Goal: Transaction & Acquisition: Obtain resource

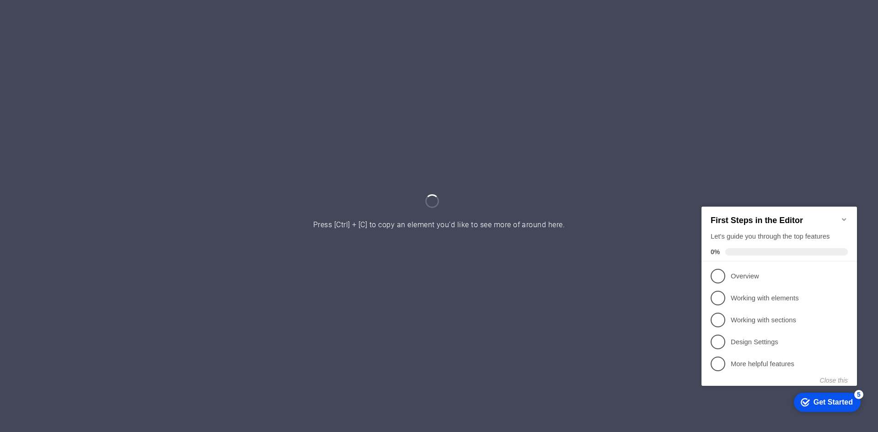
click at [833, 379] on button "Close this" at bounding box center [834, 379] width 28 height 7
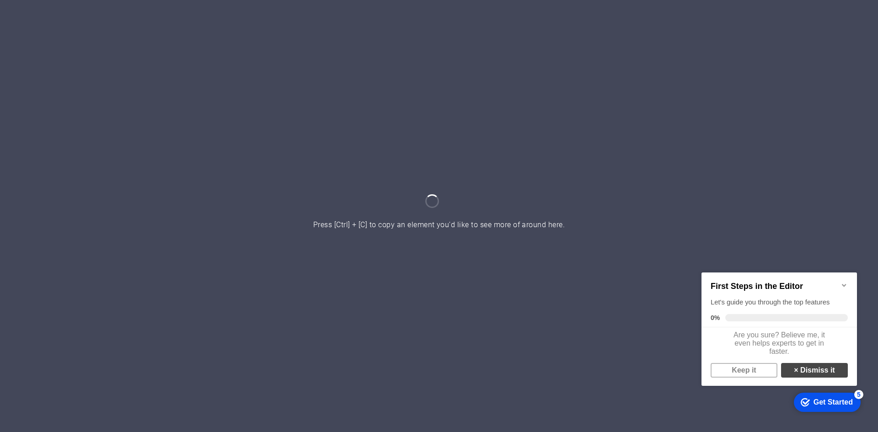
click at [827, 375] on link "× Dismiss it" at bounding box center [814, 370] width 67 height 15
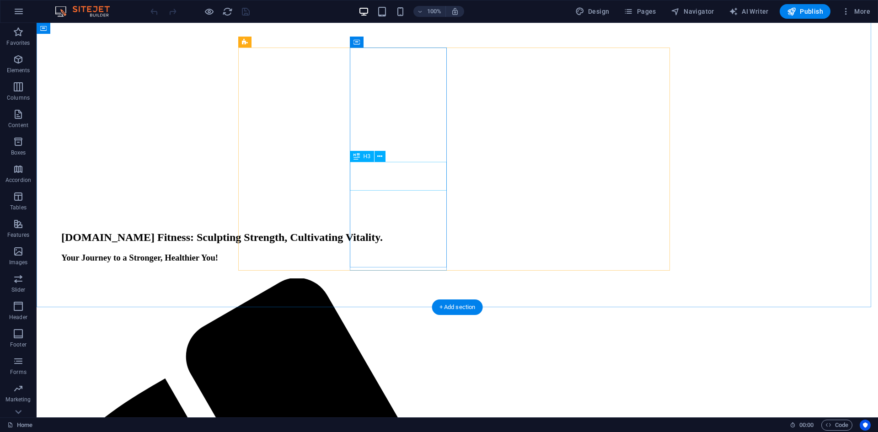
scroll to position [1418, 0]
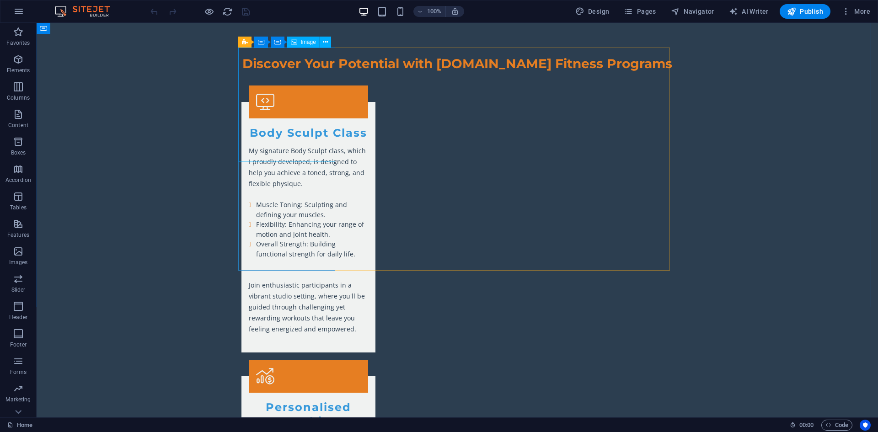
click at [300, 44] on div "Image" at bounding box center [303, 42] width 32 height 11
select select "vw"
select select "px"
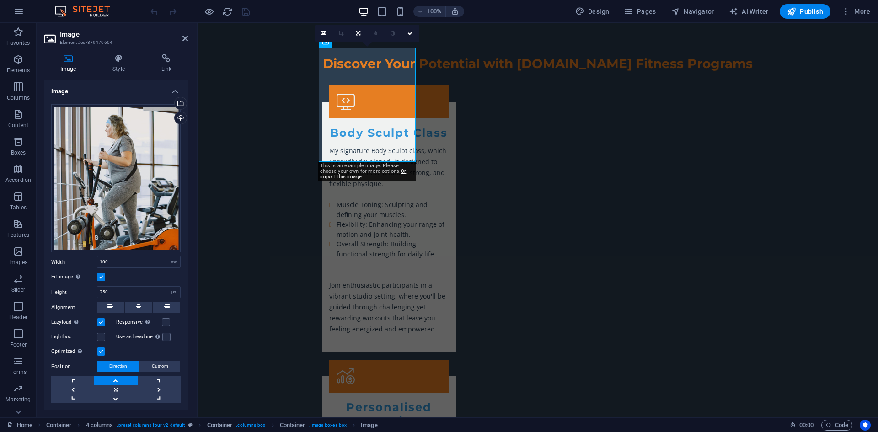
click at [67, 61] on icon at bounding box center [68, 58] width 48 height 9
click at [104, 158] on div "Drag files here, click to choose files or select files from Files or our free s…" at bounding box center [115, 178] width 129 height 149
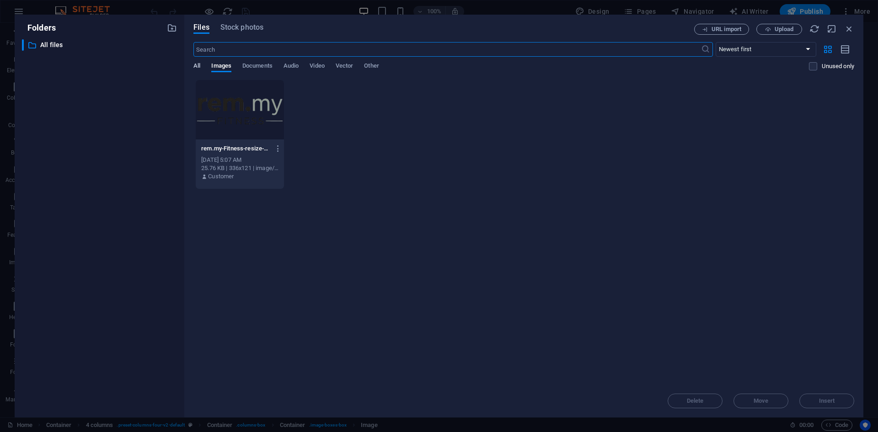
click at [198, 65] on span "All" at bounding box center [196, 66] width 7 height 13
click at [220, 66] on span "Images" at bounding box center [221, 66] width 20 height 13
click at [265, 63] on span "Documents" at bounding box center [257, 66] width 30 height 13
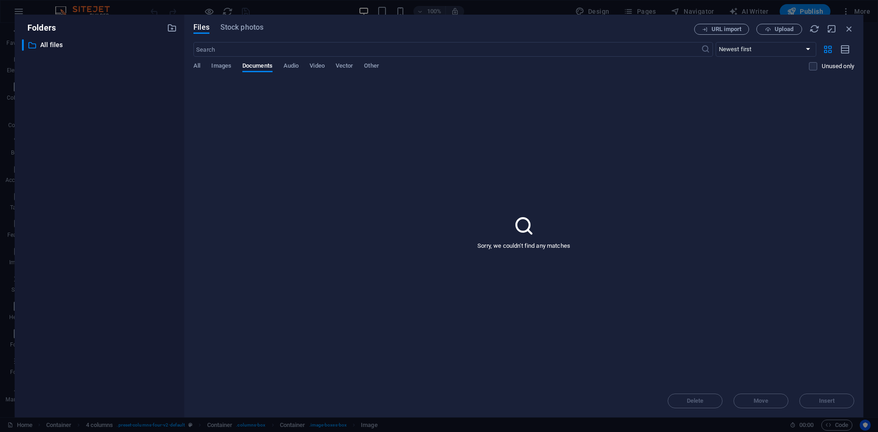
click at [305, 66] on div "All Images Documents Audio Video Vector Other" at bounding box center [501, 70] width 616 height 17
click at [295, 64] on span "Audio" at bounding box center [291, 66] width 15 height 13
click at [324, 65] on span "Video" at bounding box center [317, 66] width 15 height 13
click at [353, 68] on span "Vector" at bounding box center [345, 66] width 18 height 13
click at [371, 67] on span "Other" at bounding box center [371, 66] width 15 height 13
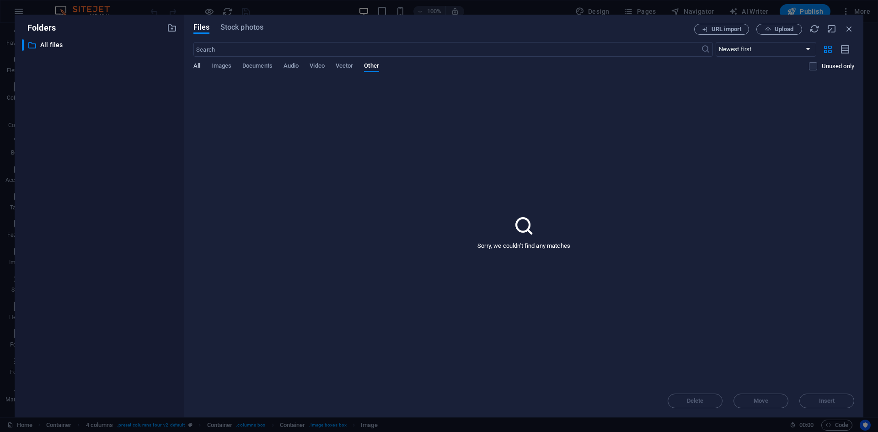
click at [200, 67] on span "All" at bounding box center [196, 66] width 7 height 13
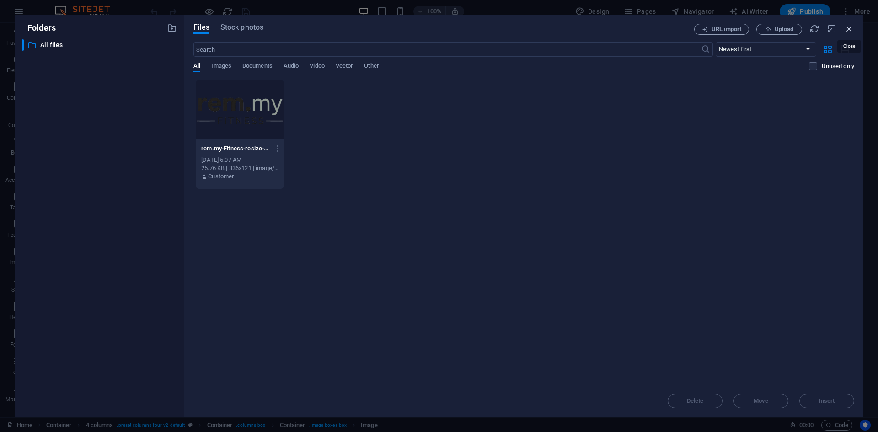
drag, startPoint x: 653, startPoint y: 12, endPoint x: 850, endPoint y: 30, distance: 198.4
click at [850, 30] on icon "button" at bounding box center [849, 29] width 10 height 10
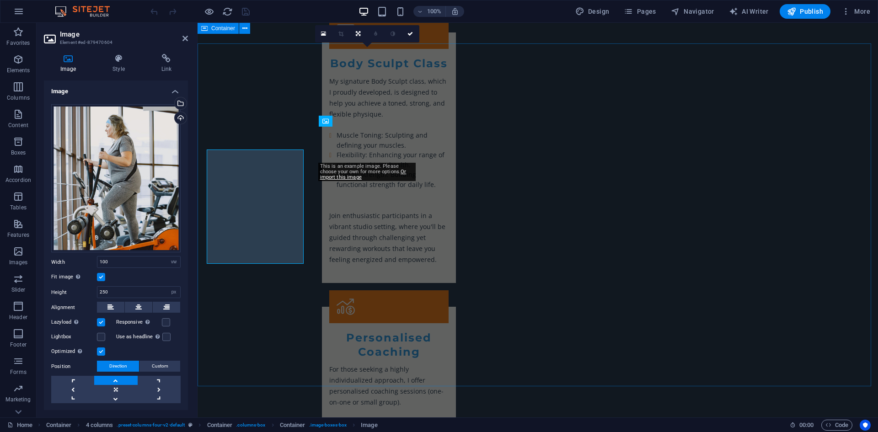
scroll to position [1418, 0]
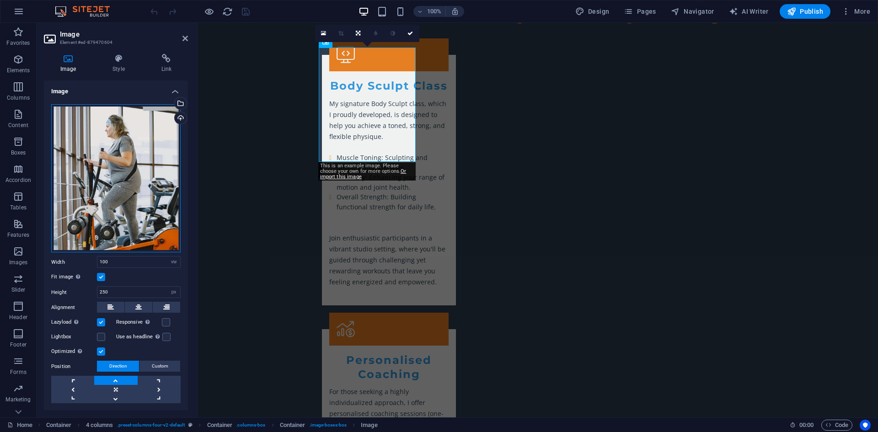
click at [145, 166] on div "Drag files here, click to choose files or select files from Files or our free s…" at bounding box center [115, 178] width 129 height 149
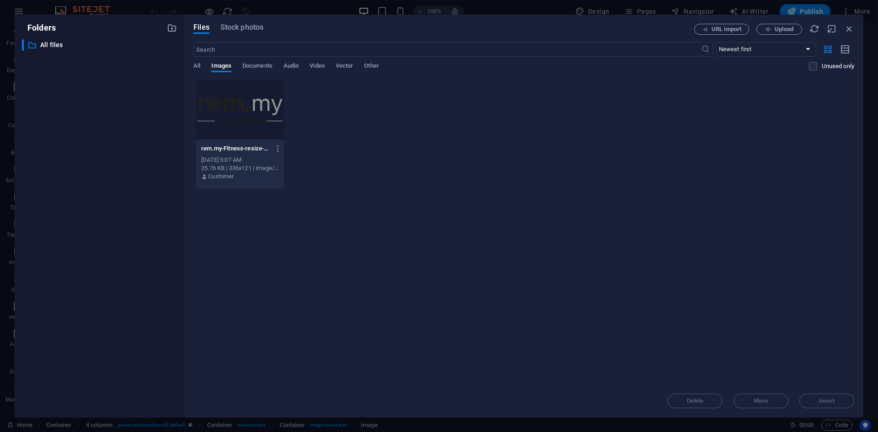
click at [239, 34] on div "Files Stock photos" at bounding box center [443, 29] width 501 height 11
click at [239, 32] on span "Stock photos" at bounding box center [241, 27] width 43 height 11
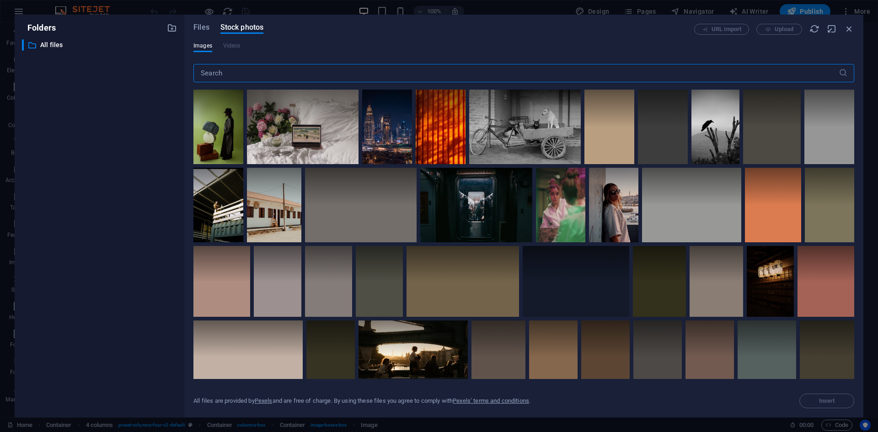
click at [272, 67] on input "text" at bounding box center [515, 73] width 645 height 18
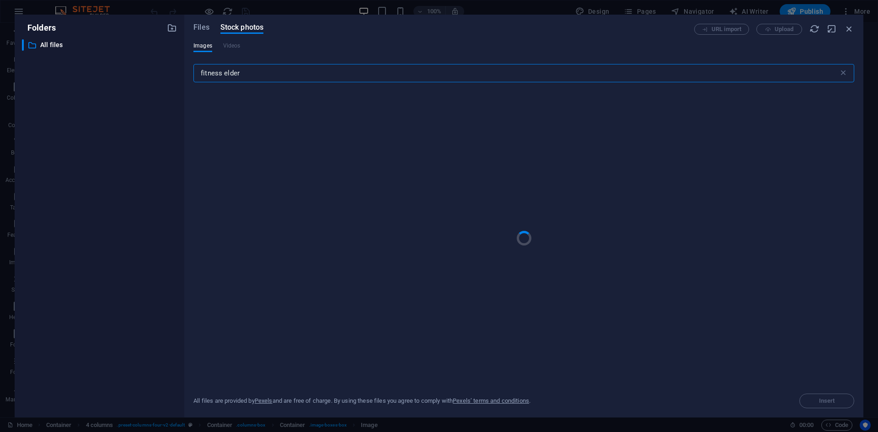
type input "fitness elder"
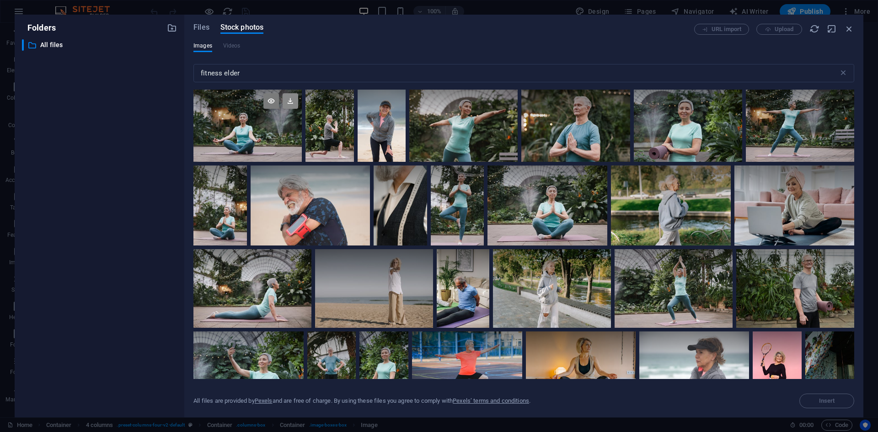
click at [289, 106] on icon at bounding box center [291, 101] width 16 height 16
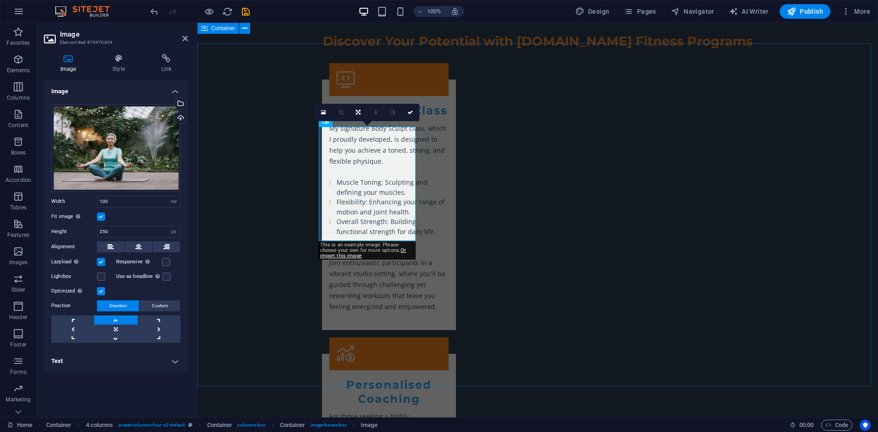
scroll to position [1418, 0]
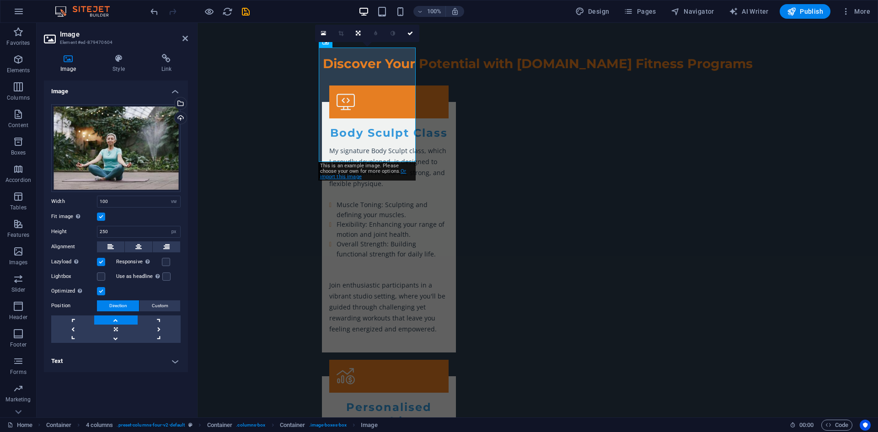
click at [336, 177] on link "Or import this image" at bounding box center [363, 173] width 86 height 11
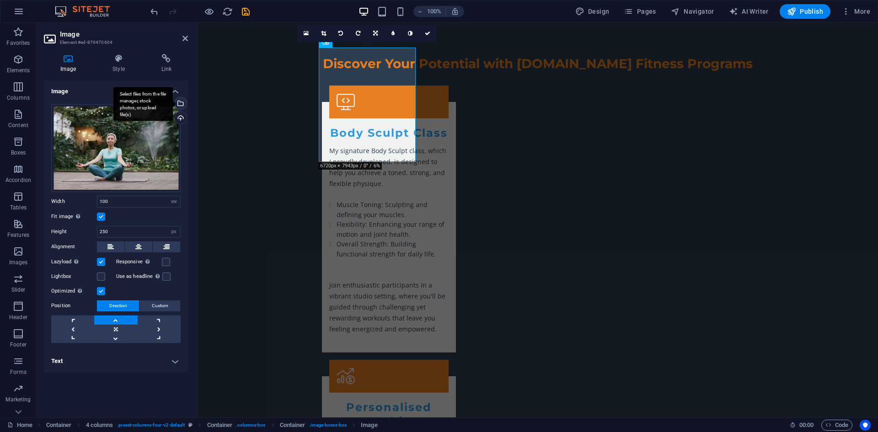
click at [173, 103] on div "Select files from the file manager, stock photos, or upload file(s)" at bounding box center [142, 104] width 59 height 34
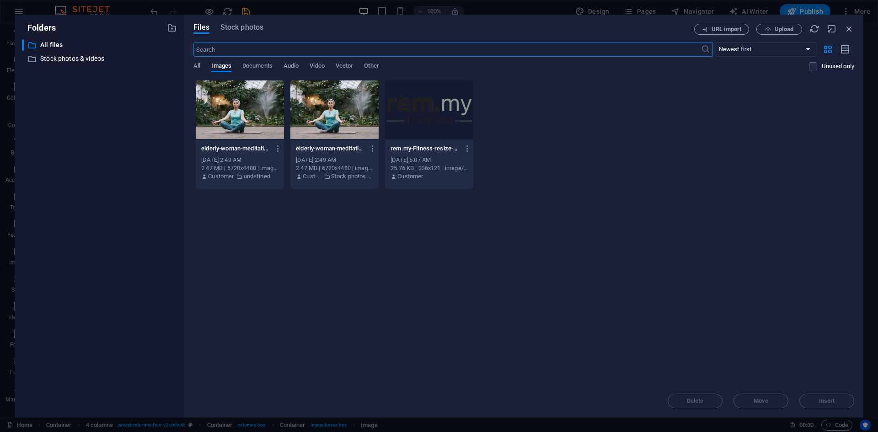
scroll to position [1440, 0]
click at [370, 147] on icon "button" at bounding box center [373, 149] width 9 height 8
click at [372, 258] on h6 "Download" at bounding box center [378, 260] width 39 height 11
click at [254, 29] on span "Stock photos" at bounding box center [241, 27] width 43 height 11
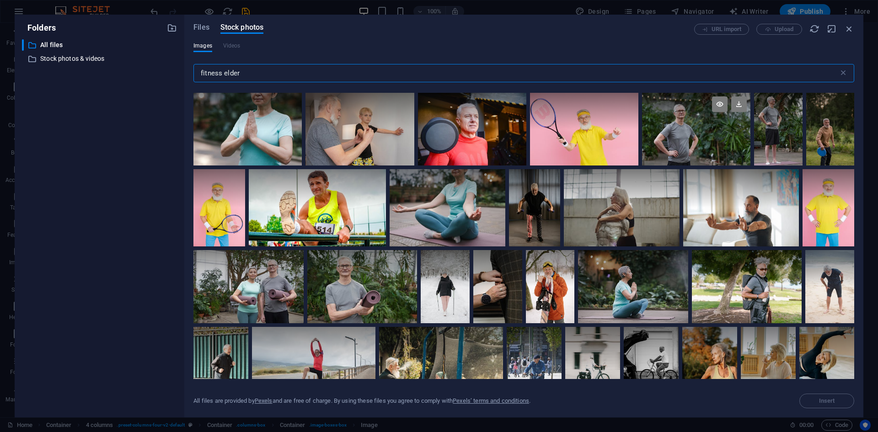
scroll to position [396, 0]
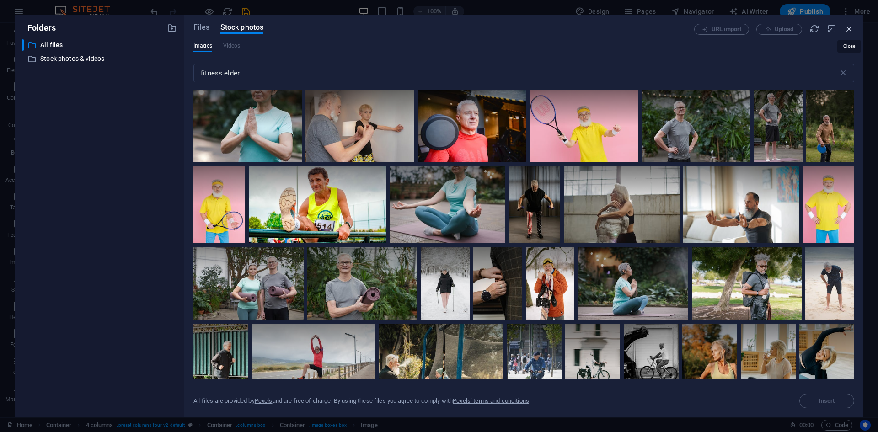
click at [851, 33] on icon "button" at bounding box center [849, 29] width 10 height 10
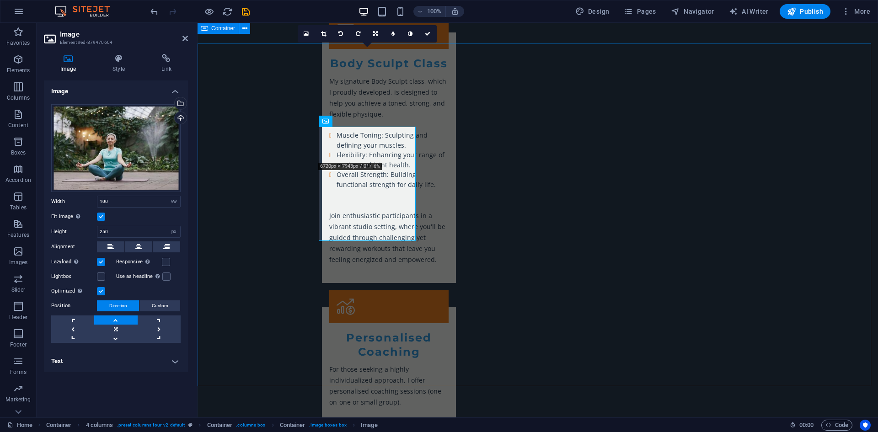
scroll to position [1418, 0]
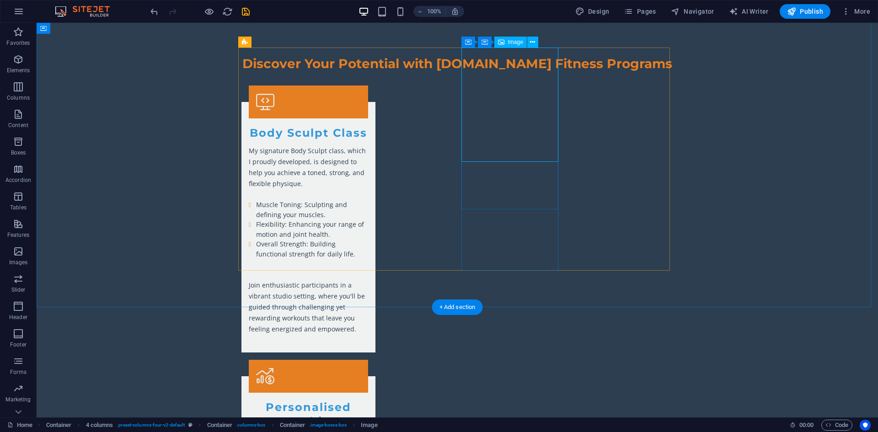
select select "vw"
select select "px"
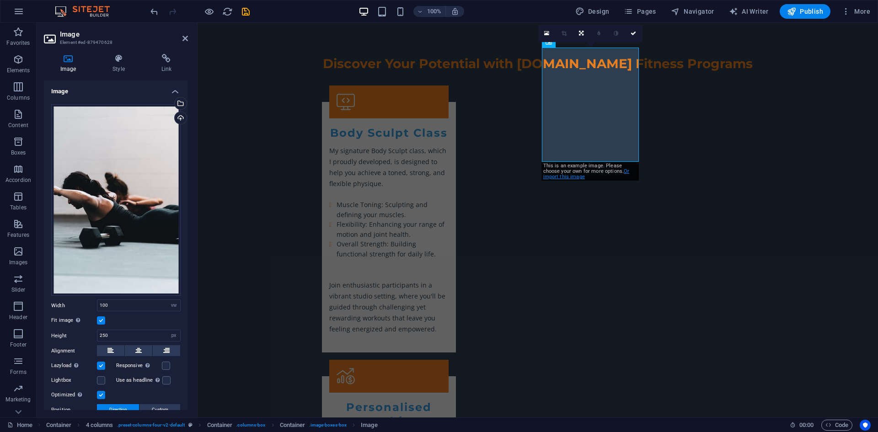
click at [574, 177] on link "Or import this image" at bounding box center [586, 173] width 86 height 11
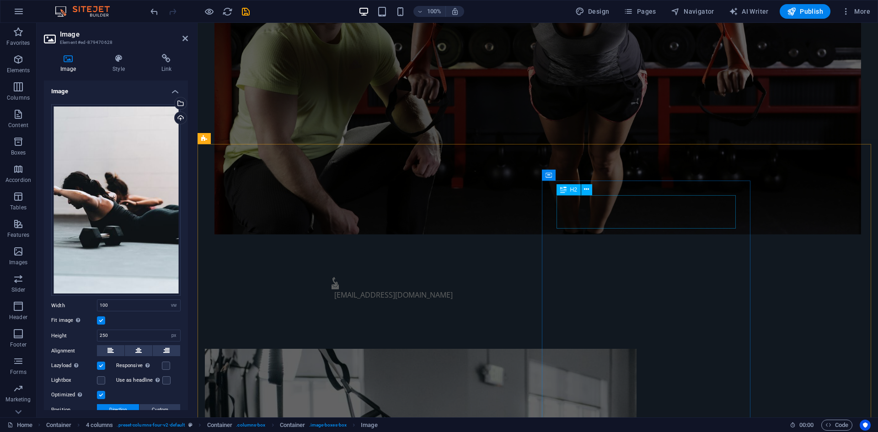
scroll to position [352, 0]
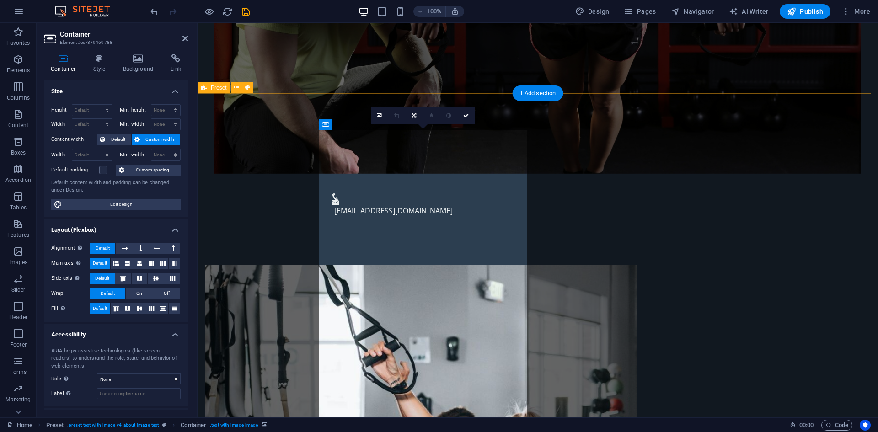
scroll to position [443, 0]
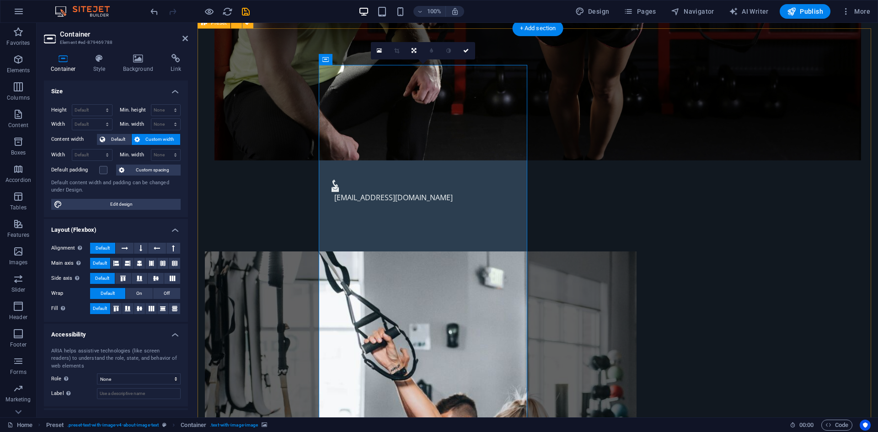
click at [379, 51] on icon at bounding box center [379, 51] width 5 height 6
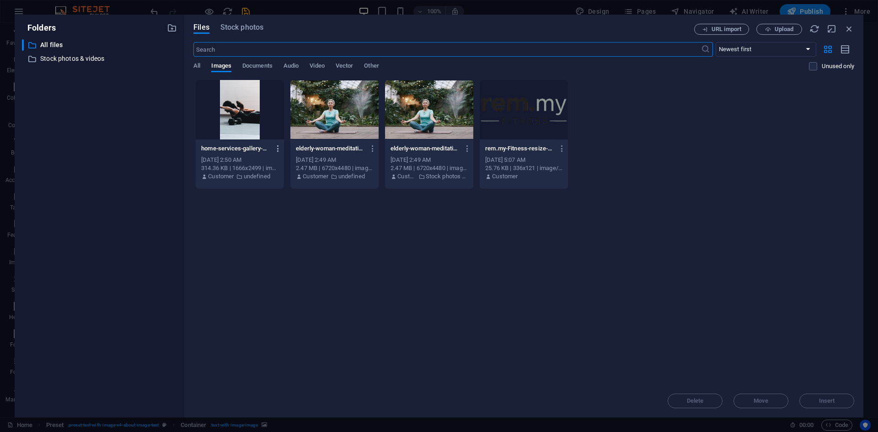
click at [276, 147] on icon "button" at bounding box center [278, 149] width 9 height 8
click at [285, 254] on li "Download" at bounding box center [275, 260] width 66 height 22
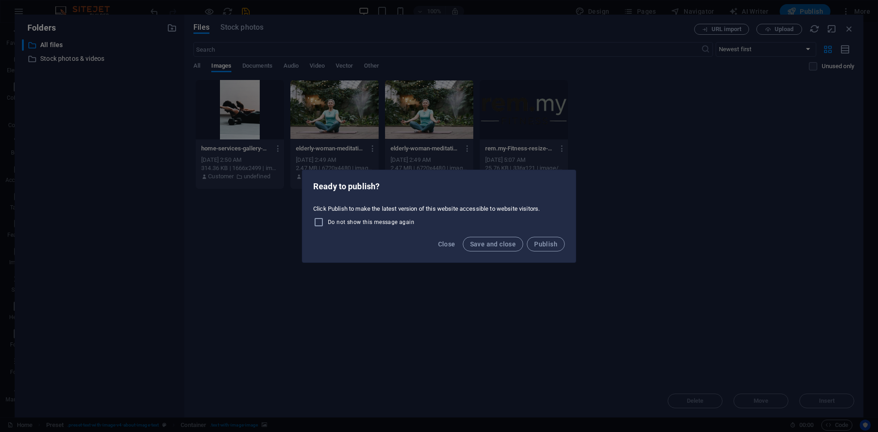
click at [445, 292] on div "Ready to publish? Click Publish to make the latest version of this website acce…" at bounding box center [439, 216] width 878 height 432
click at [440, 242] on span "Close" at bounding box center [446, 244] width 17 height 7
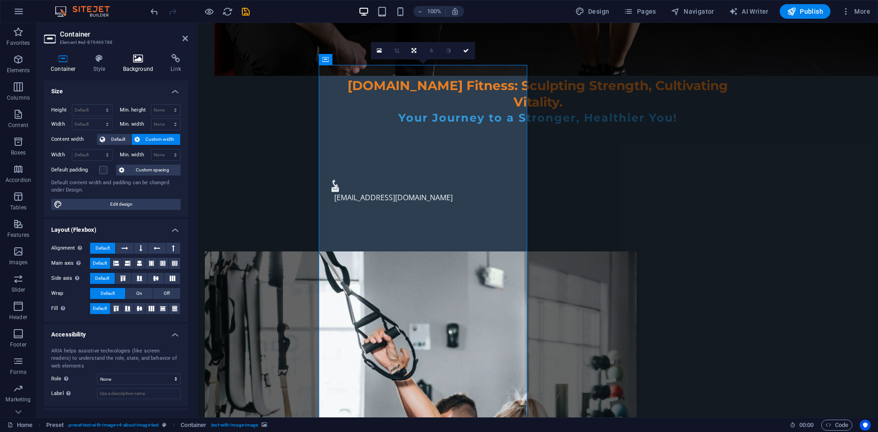
click at [134, 58] on icon at bounding box center [138, 58] width 44 height 9
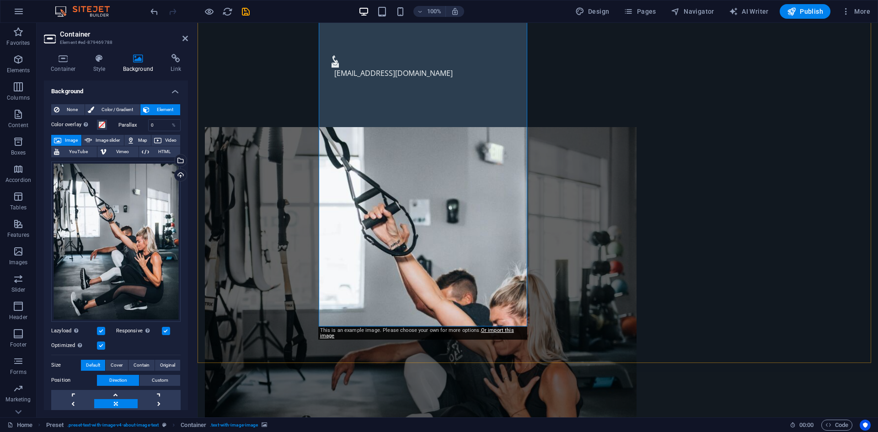
scroll to position [580, 0]
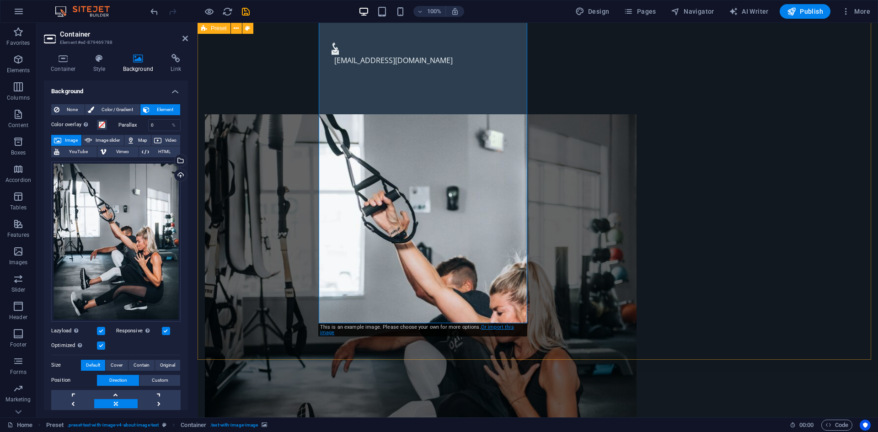
click at [493, 328] on link "Or import this image" at bounding box center [417, 329] width 194 height 11
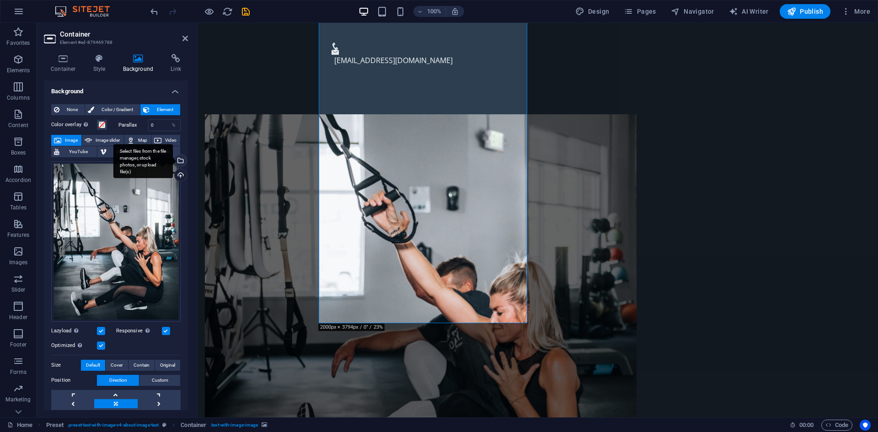
click at [178, 160] on div "Select files from the file manager, stock photos, or upload file(s)" at bounding box center [180, 162] width 14 height 14
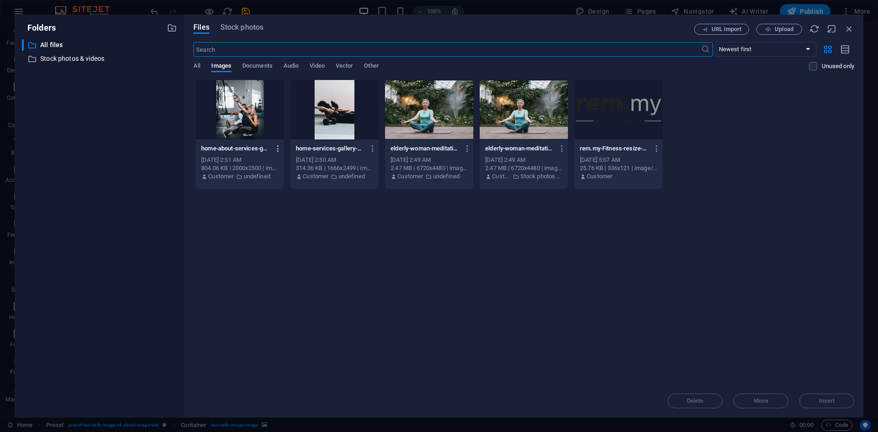
click at [278, 148] on icon "button" at bounding box center [278, 149] width 9 height 8
click at [283, 259] on h6 "Download" at bounding box center [283, 260] width 39 height 11
click at [240, 27] on span "Stock photos" at bounding box center [241, 27] width 43 height 11
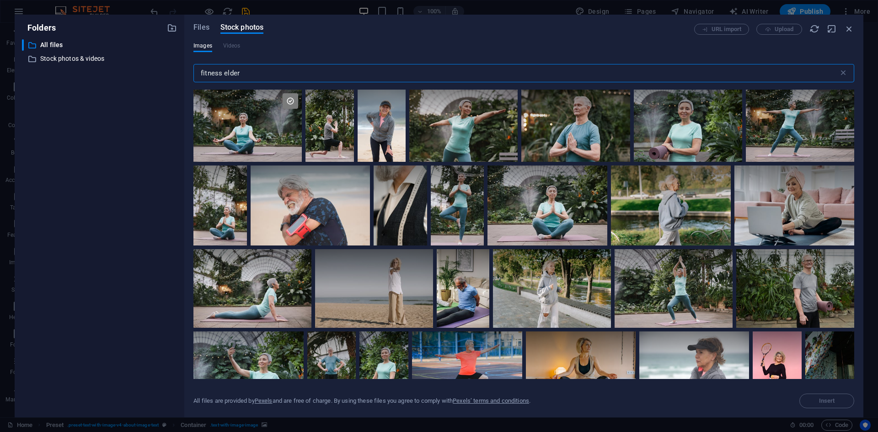
click at [338, 68] on input "fitness elder" at bounding box center [515, 73] width 645 height 18
drag, startPoint x: 340, startPoint y: 71, endPoint x: 178, endPoint y: 67, distance: 161.5
click at [178, 67] on div "Folders ​ All files All files ​ Stock photos & videos Stock photos & videos Fil…" at bounding box center [439, 216] width 849 height 403
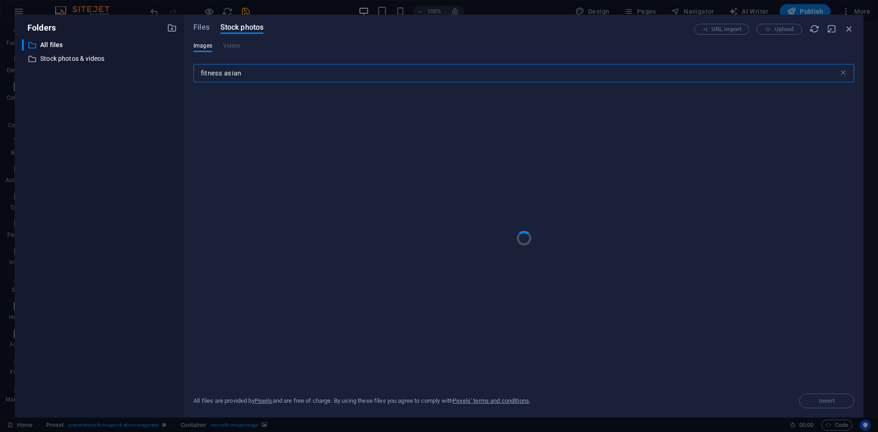
type input "fitness asian"
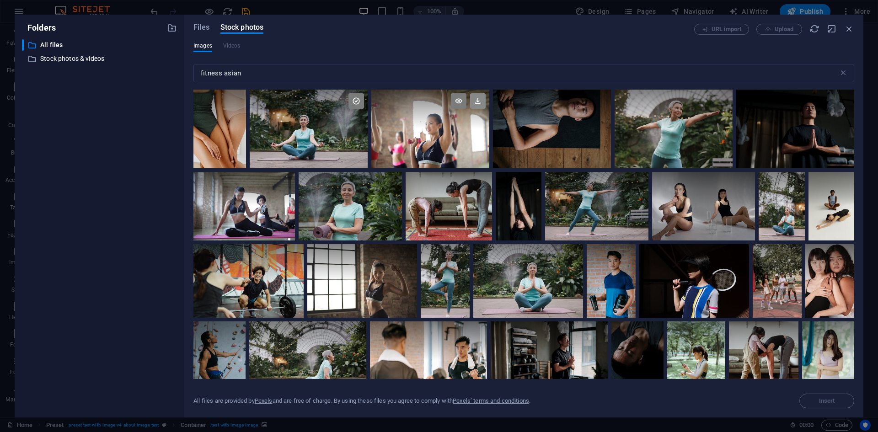
click at [476, 101] on icon at bounding box center [478, 101] width 16 height 16
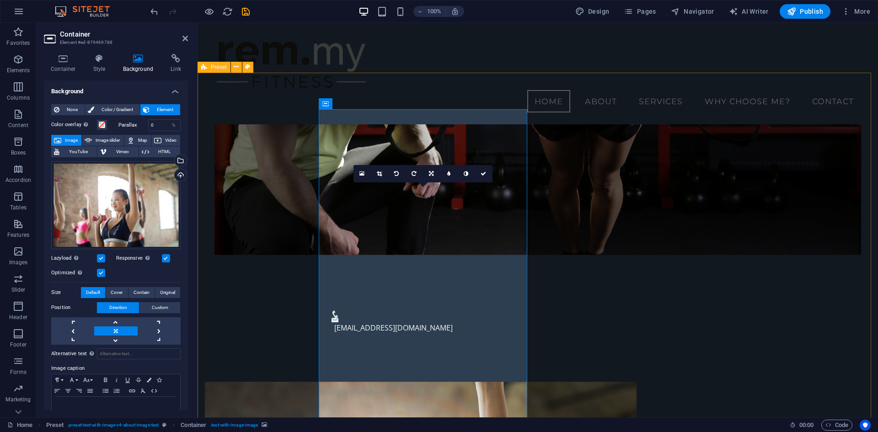
scroll to position [289, 0]
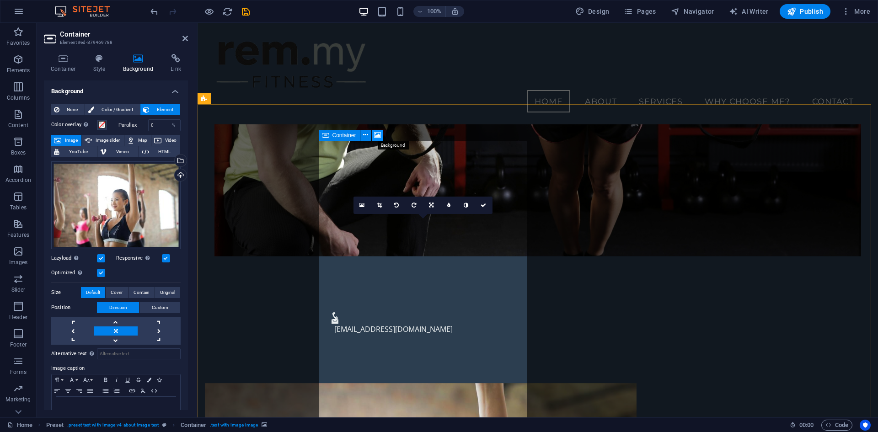
click at [377, 135] on icon at bounding box center [377, 135] width 7 height 10
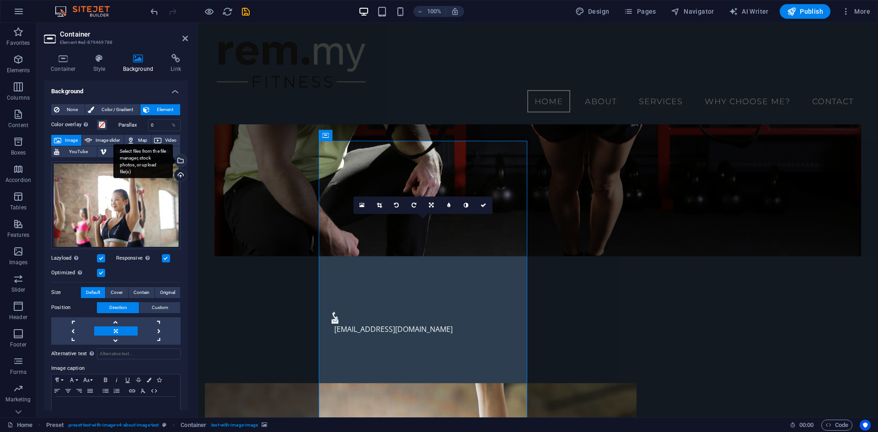
click at [181, 157] on div "Select files from the file manager, stock photos, or upload file(s)" at bounding box center [180, 162] width 14 height 14
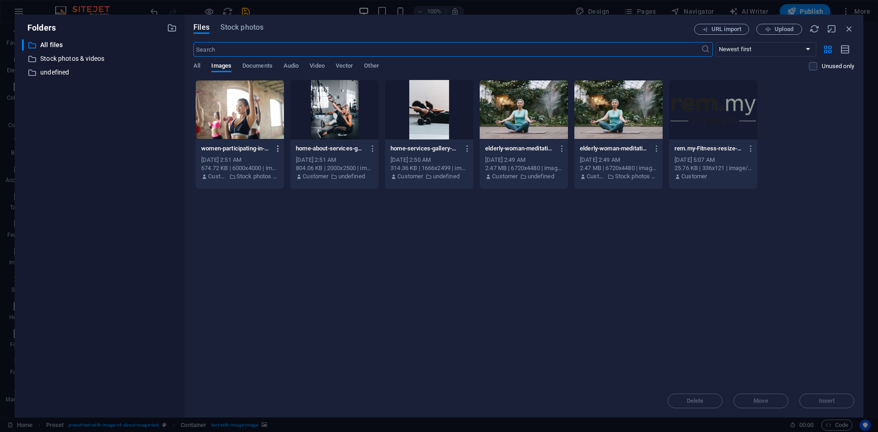
click at [277, 148] on icon "button" at bounding box center [278, 149] width 9 height 8
click at [283, 256] on h6 "Download" at bounding box center [283, 260] width 39 height 11
click at [579, 246] on div "Drop files here to upload them instantly women-participating-in-an-energetic-gr…" at bounding box center [523, 232] width 661 height 305
click at [232, 28] on span "Stock photos" at bounding box center [241, 27] width 43 height 11
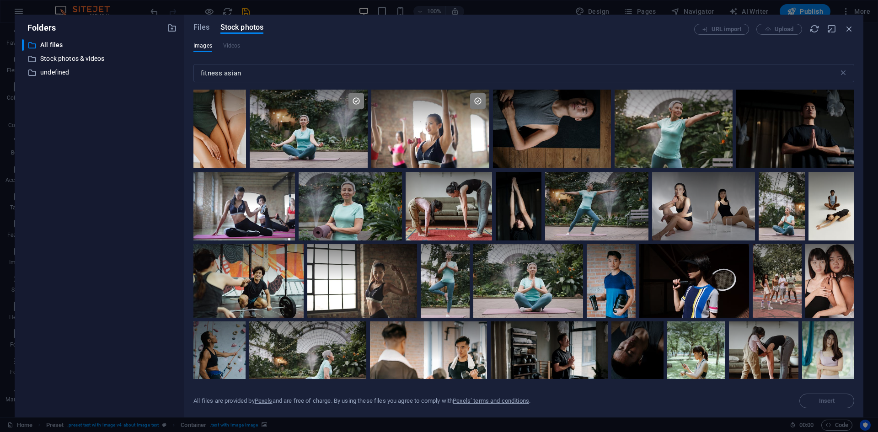
drag, startPoint x: 854, startPoint y: 121, endPoint x: 854, endPoint y: 141, distance: 20.6
click at [854, 141] on div "Files Stock photos URL import Upload Images Videos fitness asian ​ All files ar…" at bounding box center [523, 216] width 679 height 403
drag, startPoint x: 856, startPoint y: 126, endPoint x: 856, endPoint y: 134, distance: 8.7
click at [856, 134] on div "Files Stock photos URL import Upload Images Videos fitness asian ​ All files ar…" at bounding box center [523, 216] width 679 height 403
click at [294, 254] on icon at bounding box center [292, 256] width 16 height 16
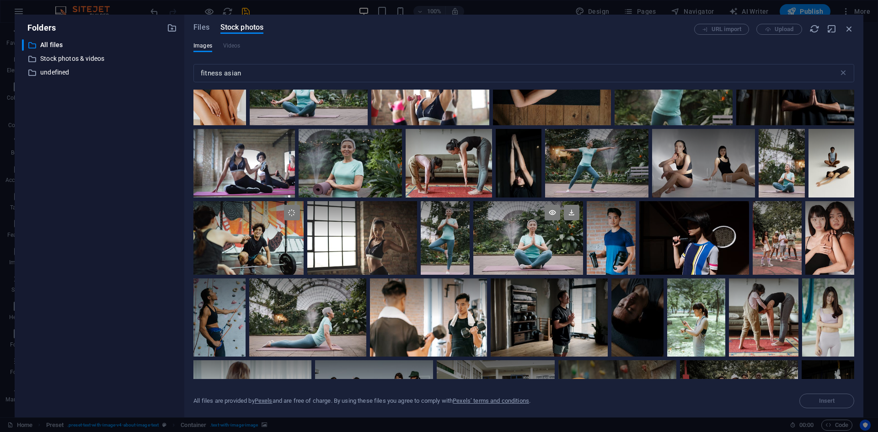
scroll to position [61, 0]
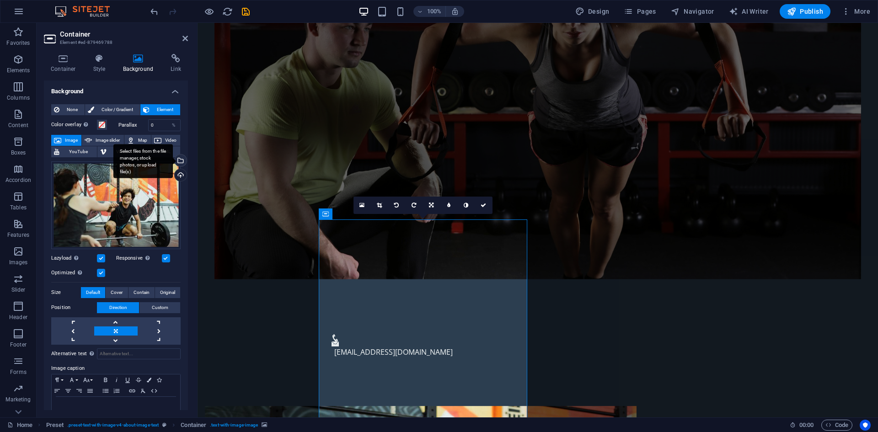
click at [179, 162] on div "Select files from the file manager, stock photos, or upload file(s)" at bounding box center [180, 162] width 14 height 14
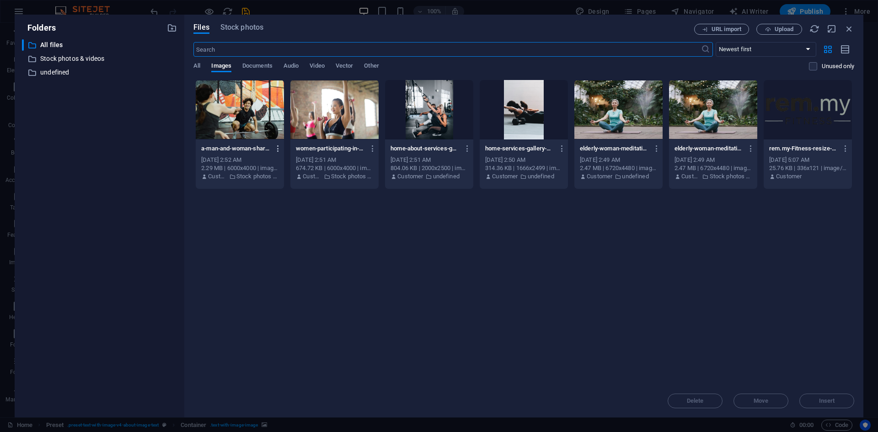
click at [278, 147] on icon "button" at bounding box center [278, 149] width 9 height 8
click at [281, 256] on h6 "Download" at bounding box center [283, 260] width 39 height 11
click at [251, 31] on span "Stock photos" at bounding box center [241, 27] width 43 height 11
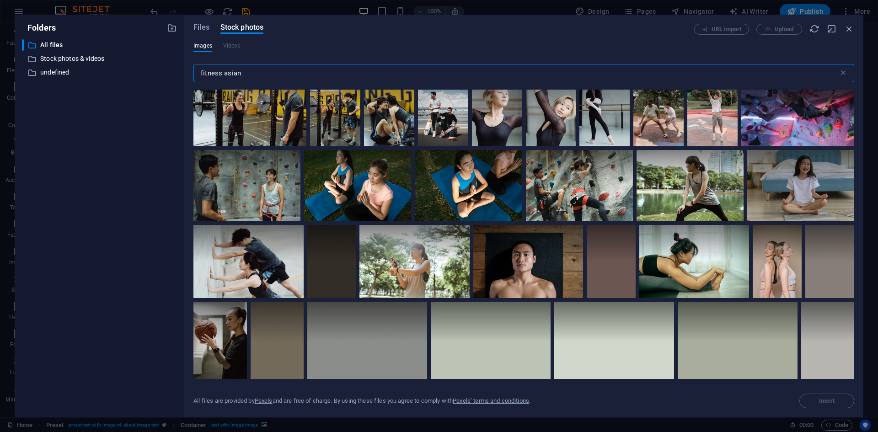
scroll to position [0, 0]
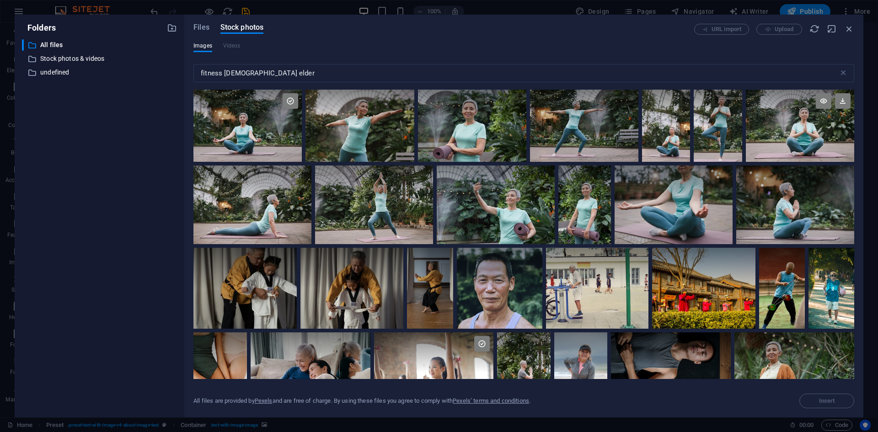
drag, startPoint x: 852, startPoint y: 107, endPoint x: 850, endPoint y: 126, distance: 19.3
click at [850, 126] on div at bounding box center [800, 126] width 108 height 72
click at [241, 75] on input "fitness [DEMOGRAPHIC_DATA] elder" at bounding box center [515, 73] width 645 height 18
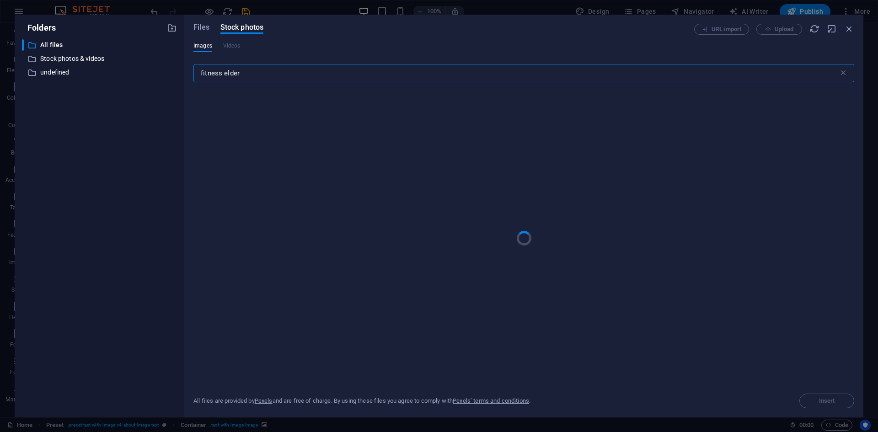
type input "fitness elder"
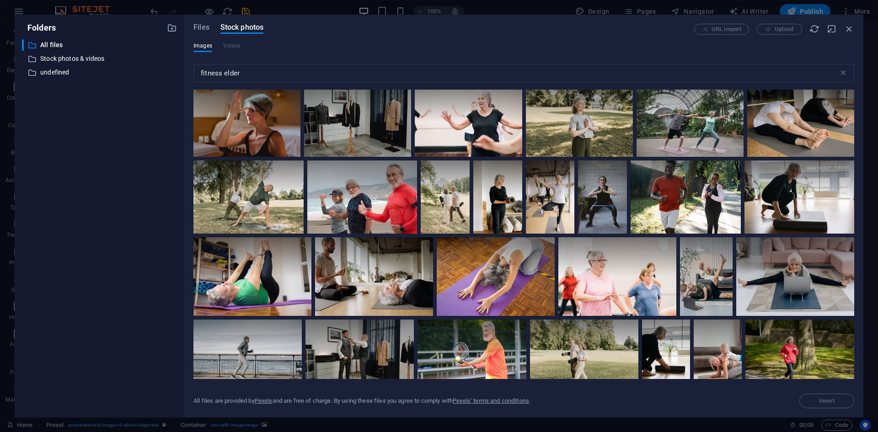
scroll to position [728, 0]
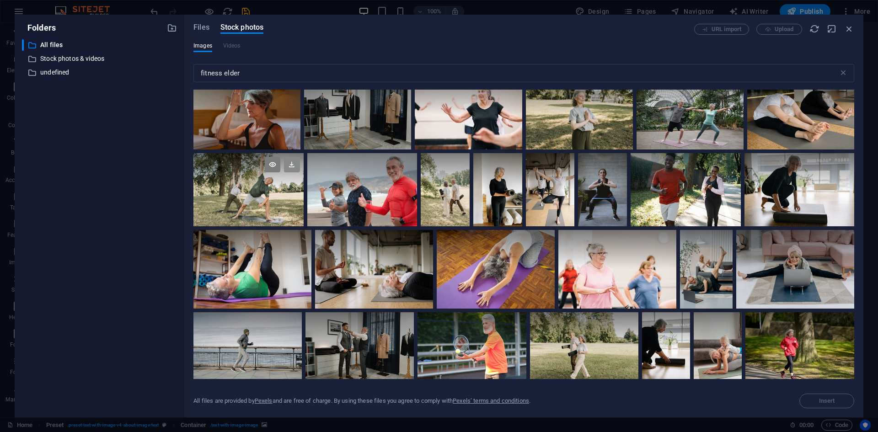
click at [292, 167] on icon at bounding box center [292, 165] width 16 height 16
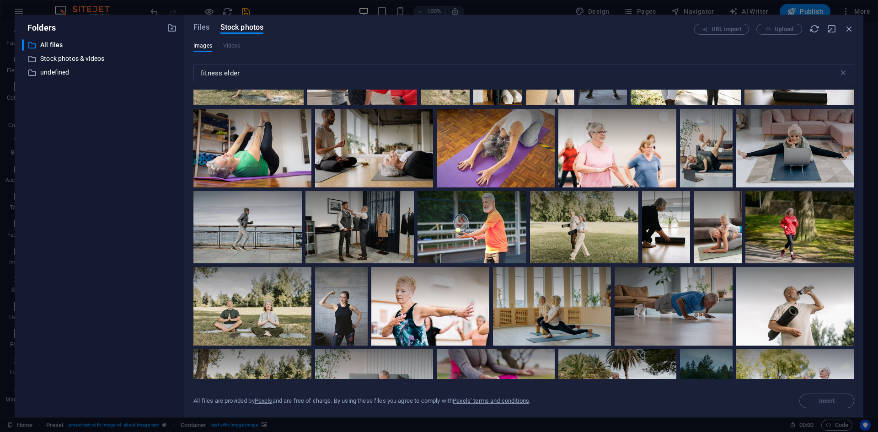
scroll to position [853, 0]
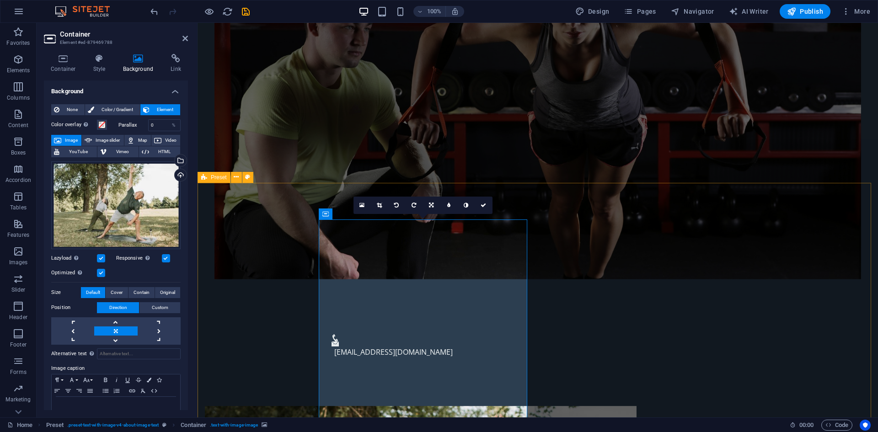
drag, startPoint x: 1051, startPoint y: 200, endPoint x: 855, endPoint y: 192, distance: 196.8
click at [180, 160] on div "Select files from the file manager, stock photos, or upload file(s)" at bounding box center [180, 162] width 14 height 14
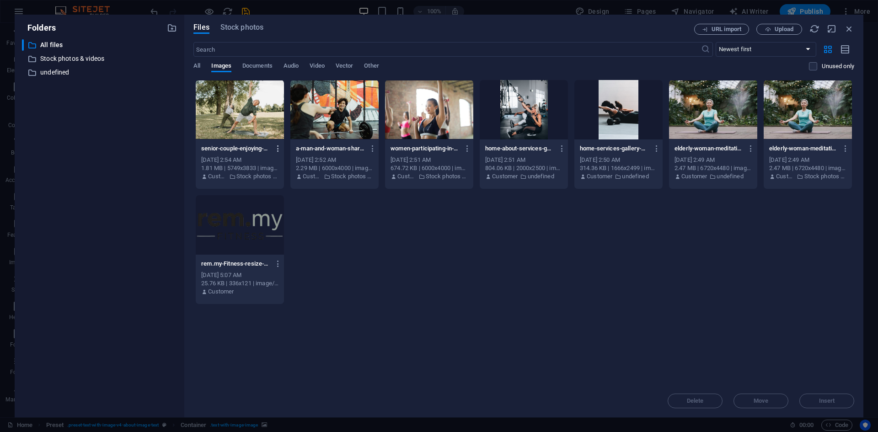
click at [277, 145] on icon "button" at bounding box center [278, 149] width 9 height 8
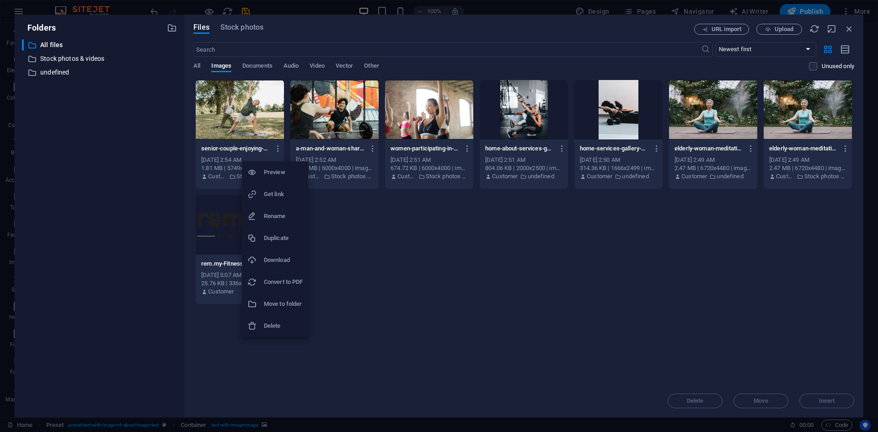
click at [272, 256] on h6 "Download" at bounding box center [283, 260] width 39 height 11
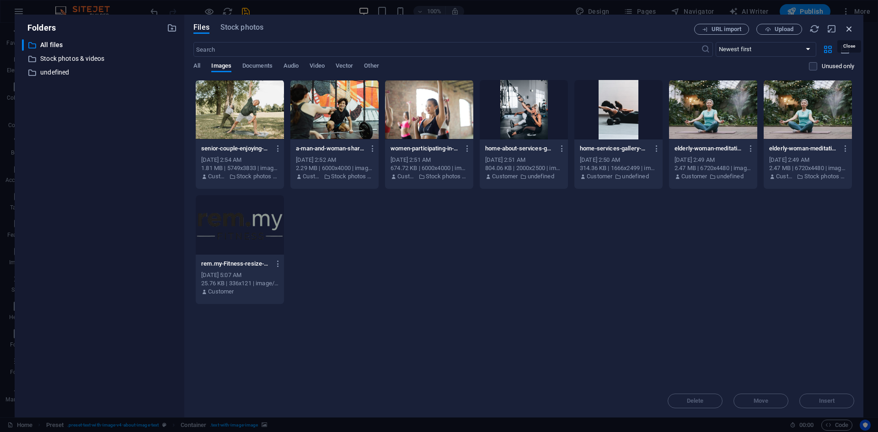
click at [847, 27] on icon "button" at bounding box center [849, 29] width 10 height 10
